Goal: Task Accomplishment & Management: Manage account settings

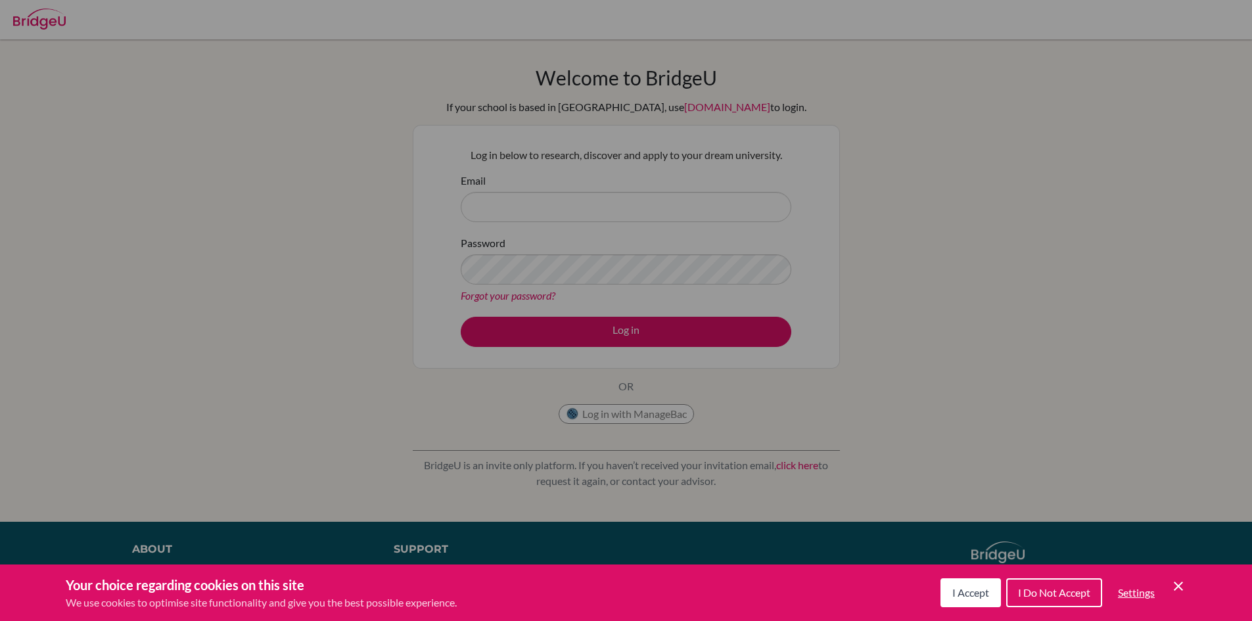
click at [548, 201] on div "Cookie Preferences" at bounding box center [626, 310] width 1252 height 621
click at [1179, 584] on icon "Cookie Control Close Icon" at bounding box center [1179, 587] width 16 height 16
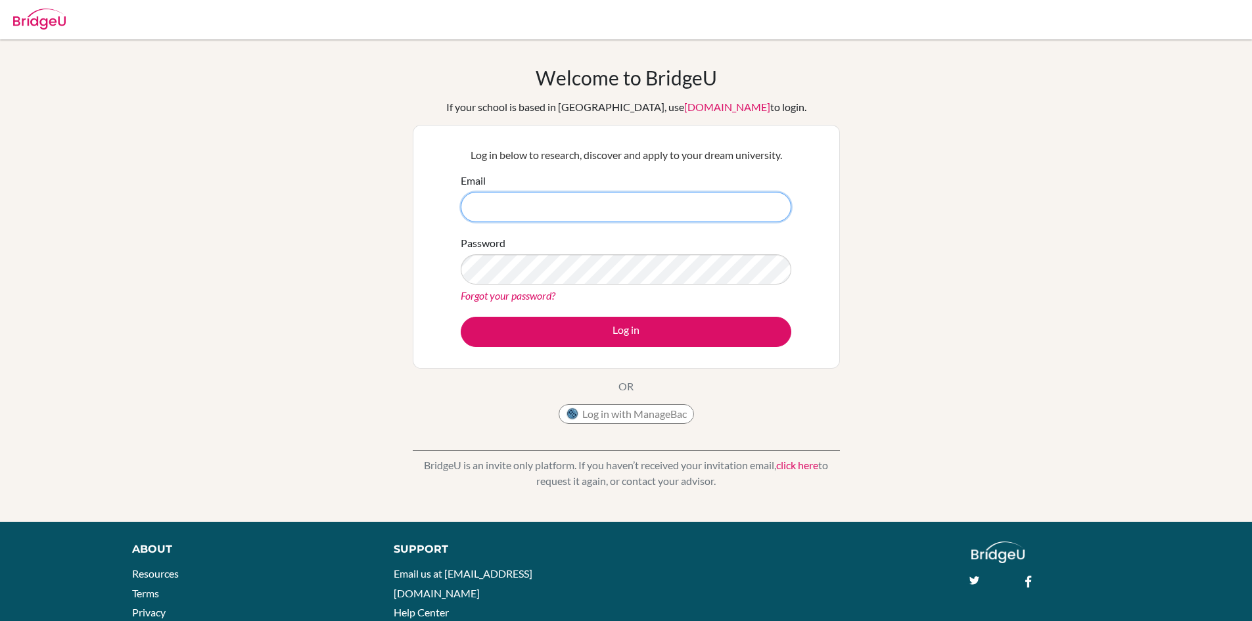
click at [648, 205] on input "Email" at bounding box center [626, 207] width 331 height 30
type input "[EMAIL_ADDRESS][DOMAIN_NAME]"
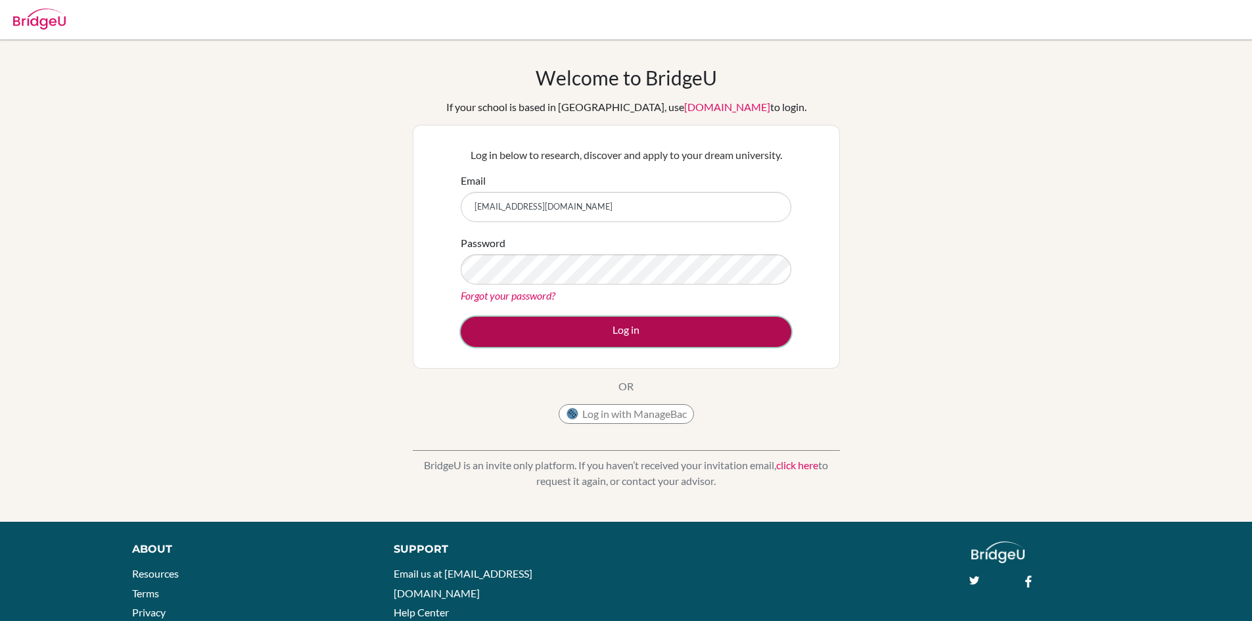
click at [555, 345] on button "Log in" at bounding box center [626, 332] width 331 height 30
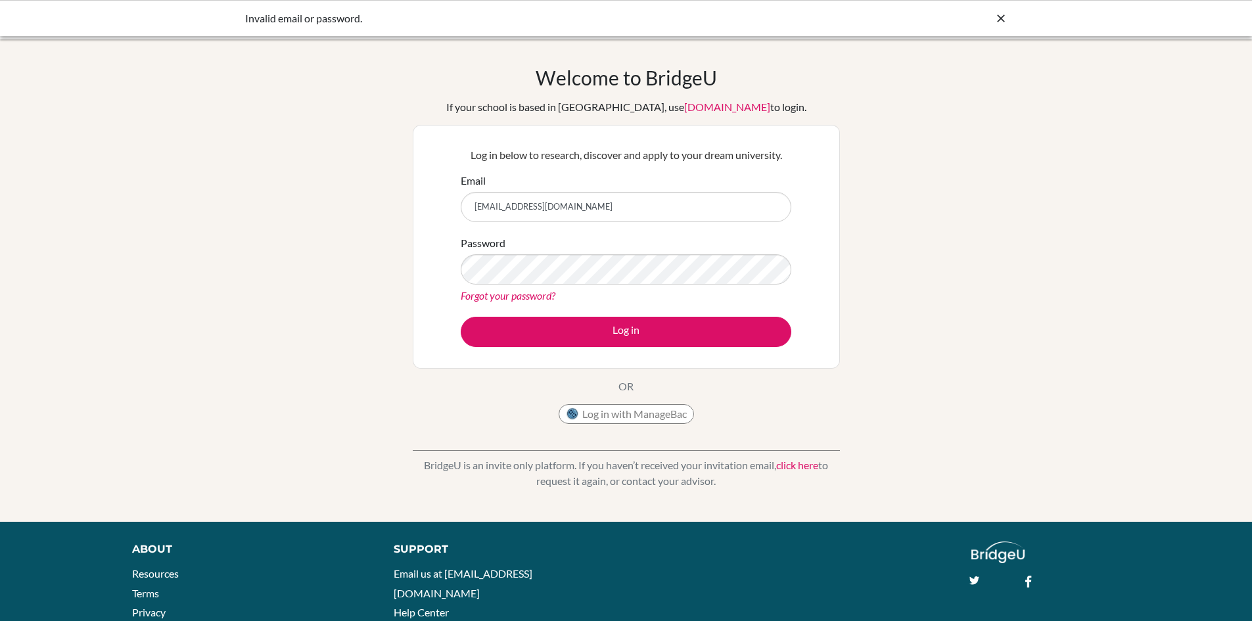
click at [491, 293] on link "Forgot your password?" at bounding box center [508, 295] width 95 height 12
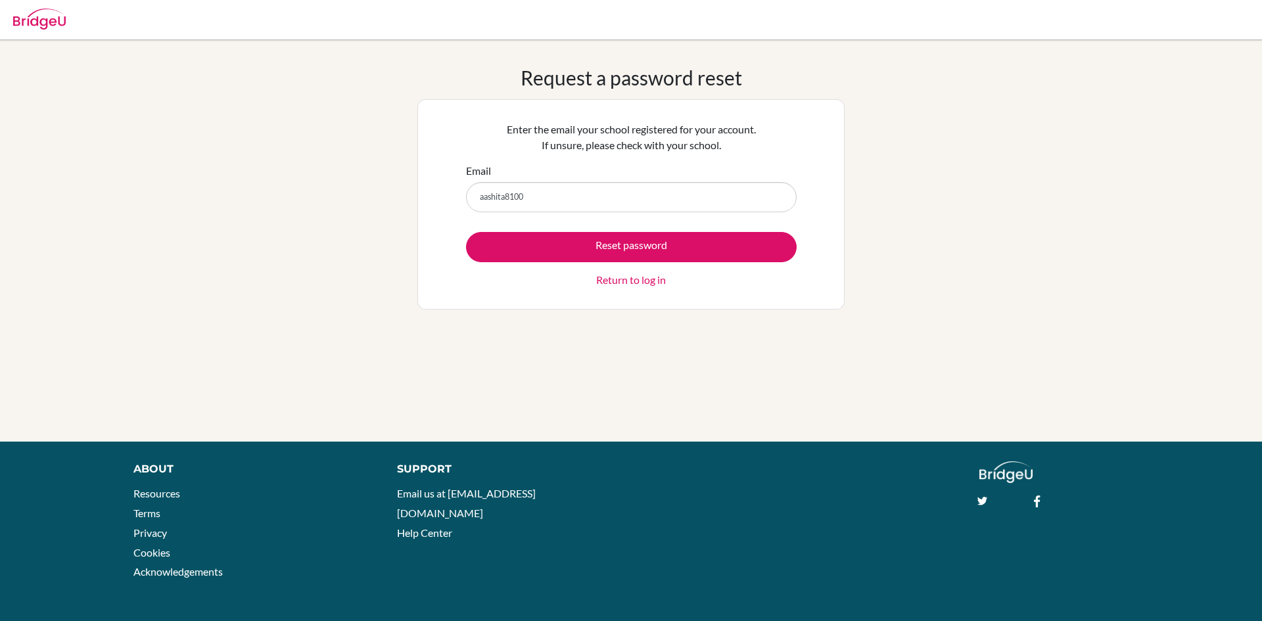
type input "aashita8100@vivekhighschool.onmicrosoft.com"
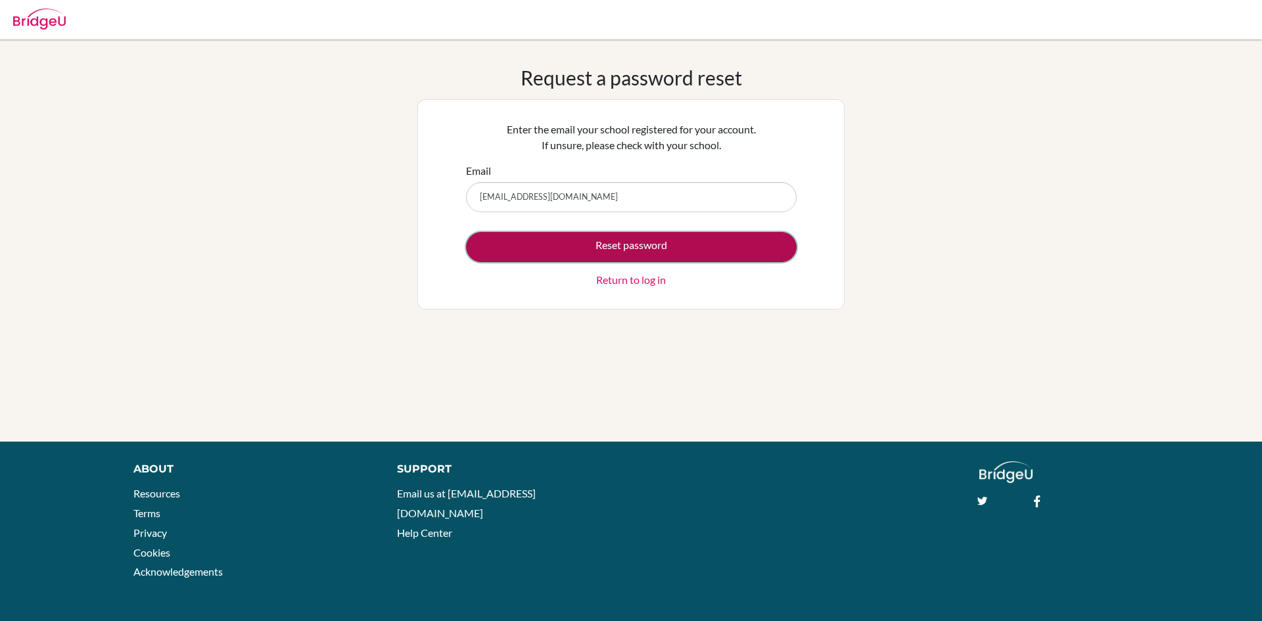
click at [639, 252] on button "Reset password" at bounding box center [631, 247] width 331 height 30
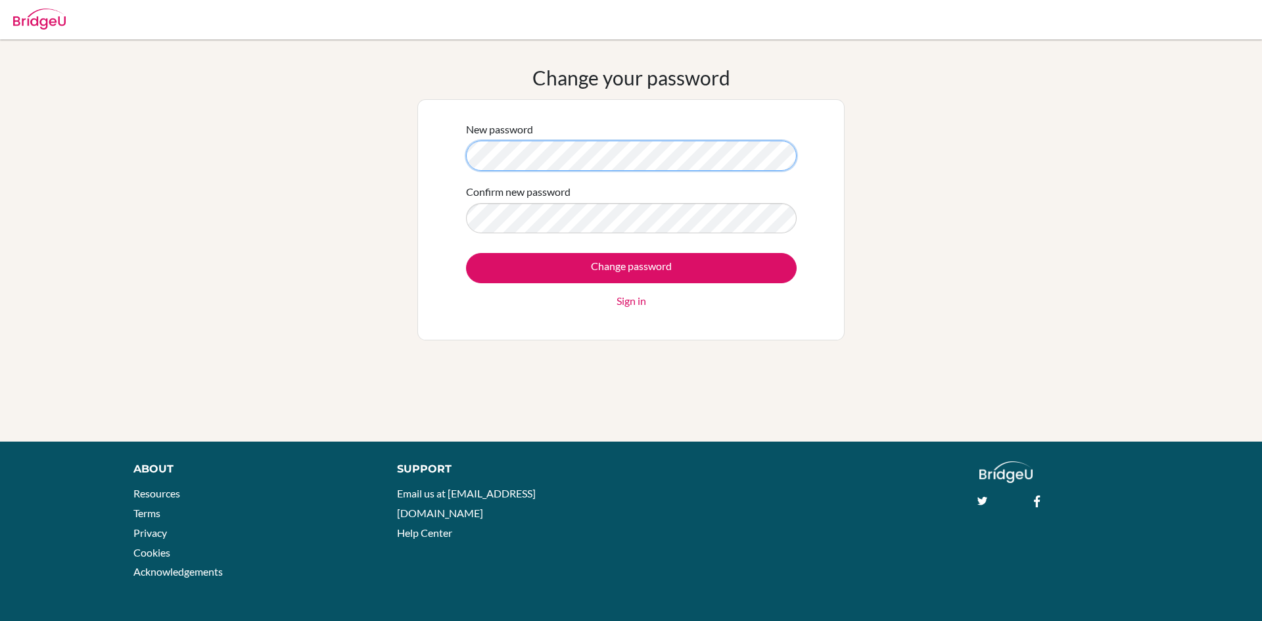
click at [141, 201] on div "Change your password New password Confirm new password Change password Sign in" at bounding box center [631, 241] width 1262 height 350
click at [314, 243] on div "Change your password New password Confirm new password Change password Sign in" at bounding box center [631, 241] width 1262 height 350
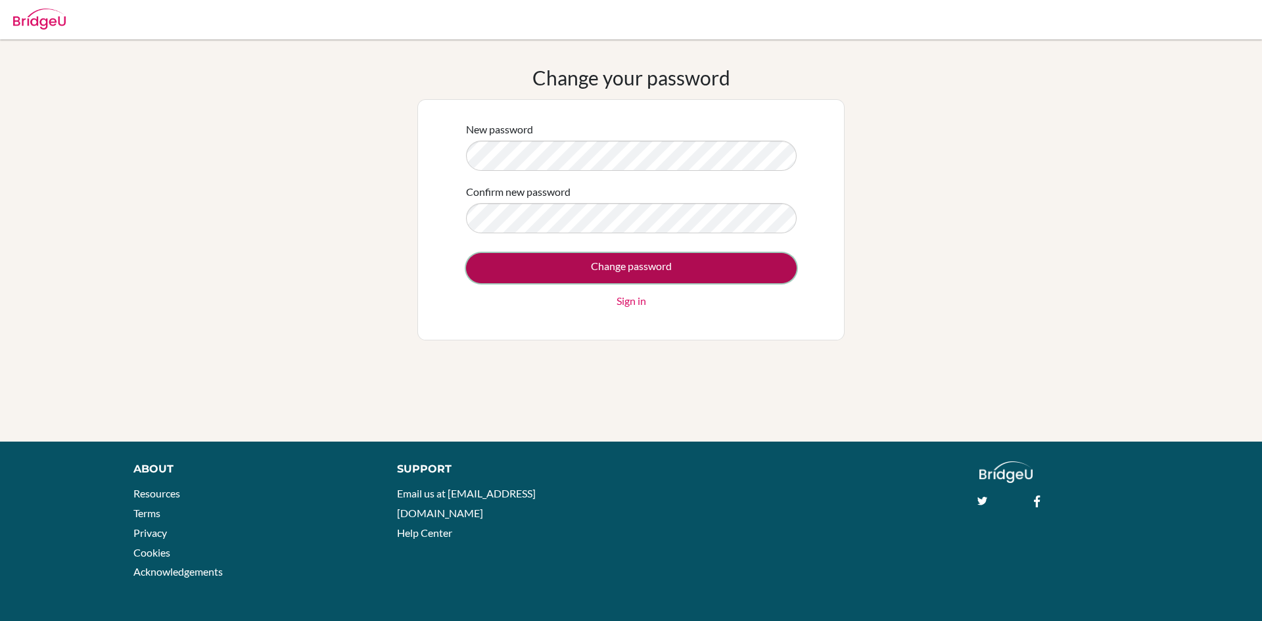
click at [569, 270] on input "Change password" at bounding box center [631, 268] width 331 height 30
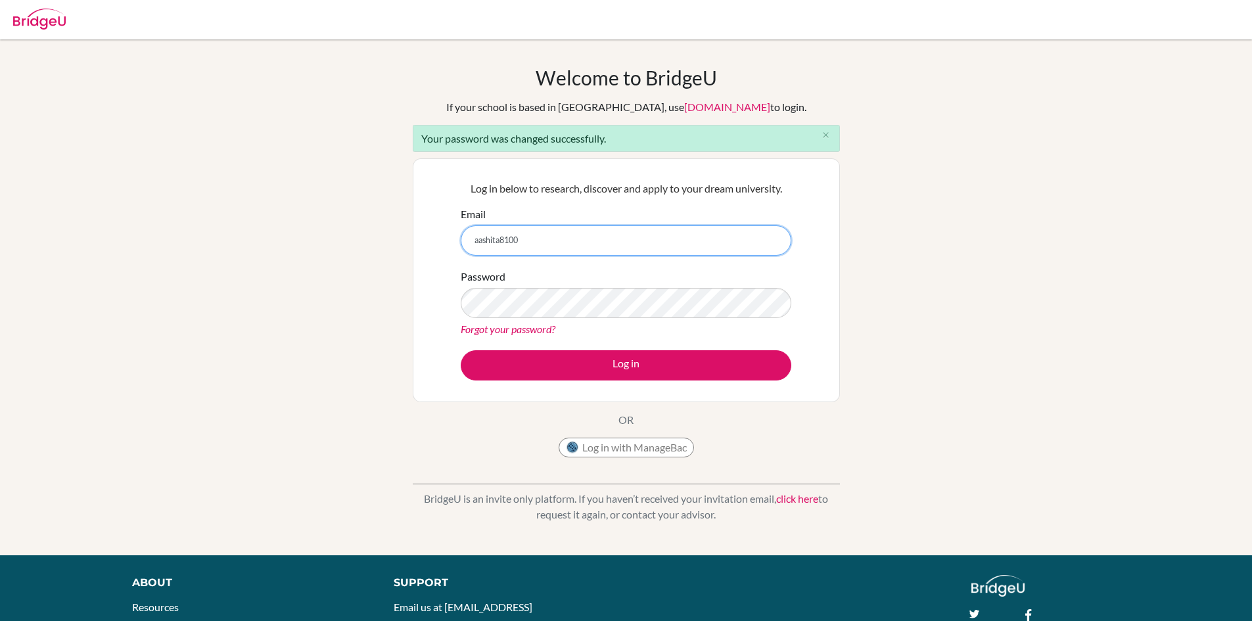
type input "[EMAIL_ADDRESS][DOMAIN_NAME]"
click at [574, 320] on div "Password Forgot your password?" at bounding box center [626, 303] width 331 height 68
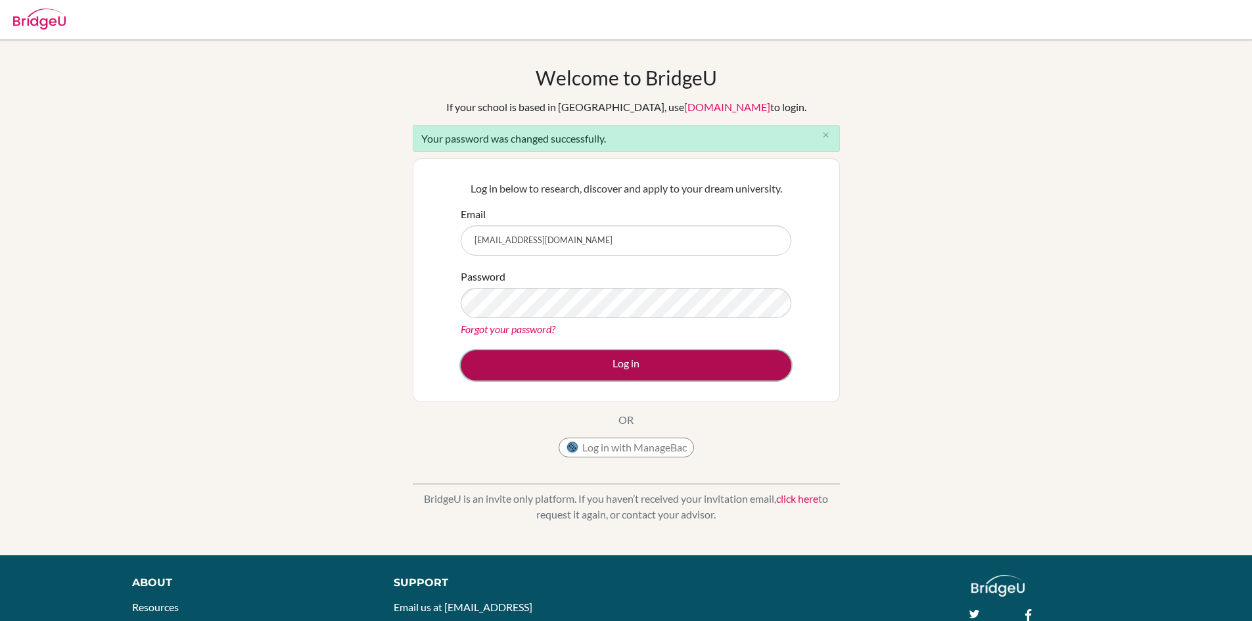
click at [669, 363] on button "Log in" at bounding box center [626, 365] width 331 height 30
